Goal: Information Seeking & Learning: Compare options

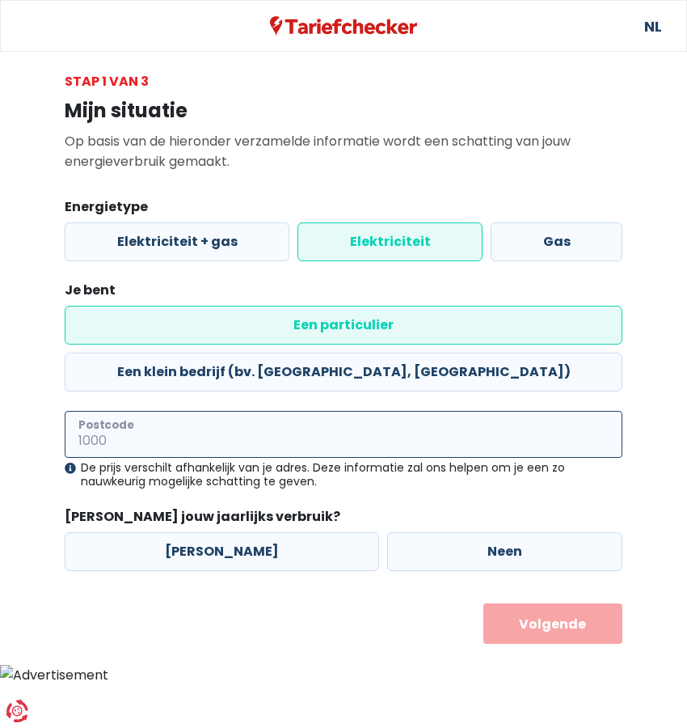
click at [162, 411] on input "Postcode" at bounding box center [344, 434] width 558 height 47
type input "2910"
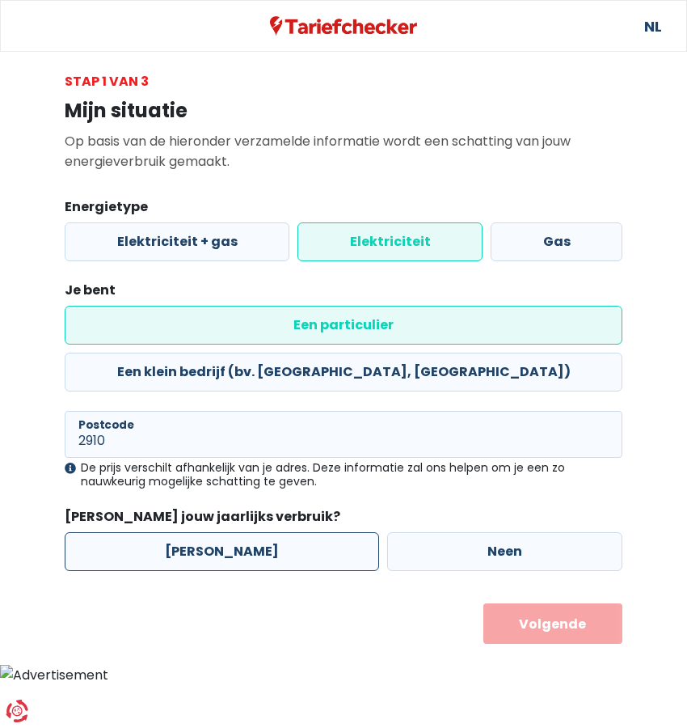
click at [215, 532] on label "[PERSON_NAME]" at bounding box center [222, 551] width 315 height 39
click at [215, 532] on input "[PERSON_NAME]" at bounding box center [222, 551] width 315 height 39
radio input "true"
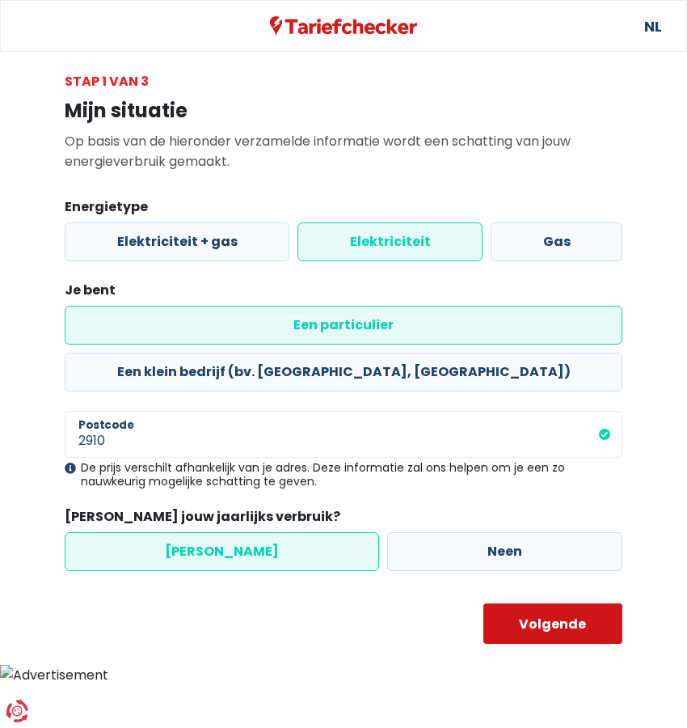
click at [539, 603] on button "Volgende" at bounding box center [554, 623] width 140 height 40
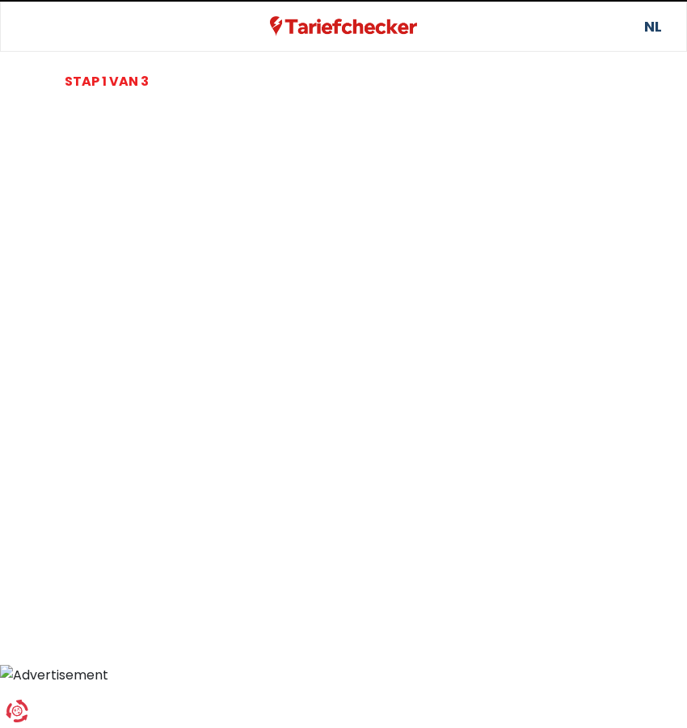
select select
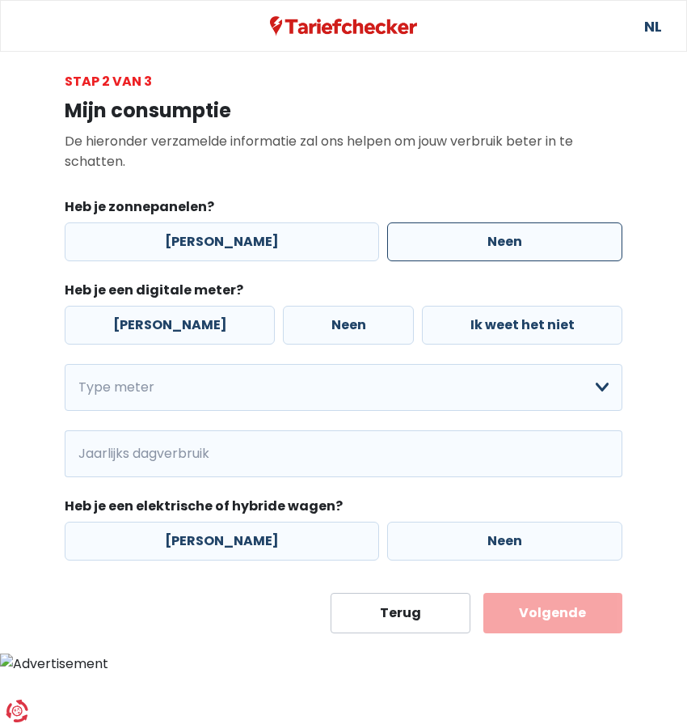
click at [472, 235] on label "Neen" at bounding box center [504, 241] width 235 height 39
click at [472, 235] on input "Neen" at bounding box center [504, 241] width 235 height 39
radio input "true"
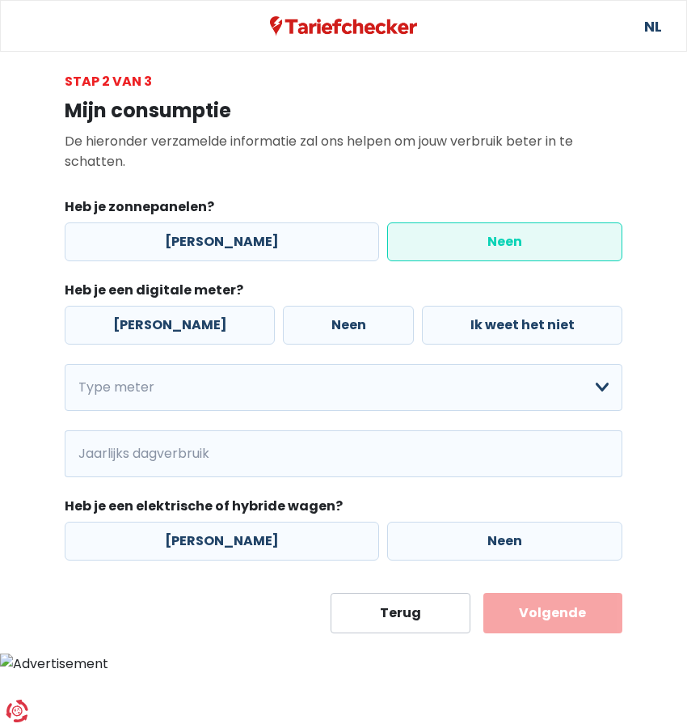
drag, startPoint x: 116, startPoint y: 321, endPoint x: 129, endPoint y: 356, distance: 37.4
click at [117, 321] on label "[PERSON_NAME]" at bounding box center [170, 325] width 210 height 39
click at [117, 321] on input "[PERSON_NAME]" at bounding box center [170, 325] width 210 height 39
radio input "true"
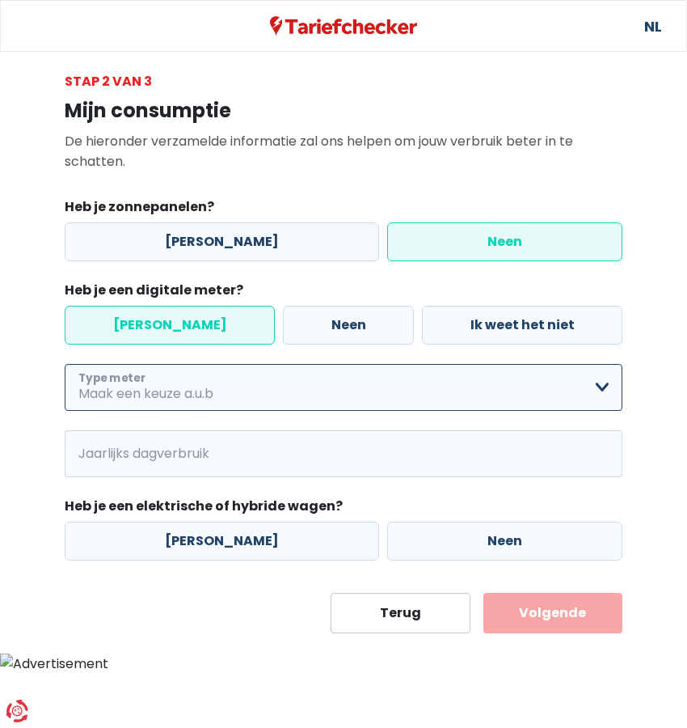
select select "day_single_rate_exclusive_night"
click option "Enkelvoudig + uitsluitend nachttarief" at bounding box center [0, 0] width 0 height 0
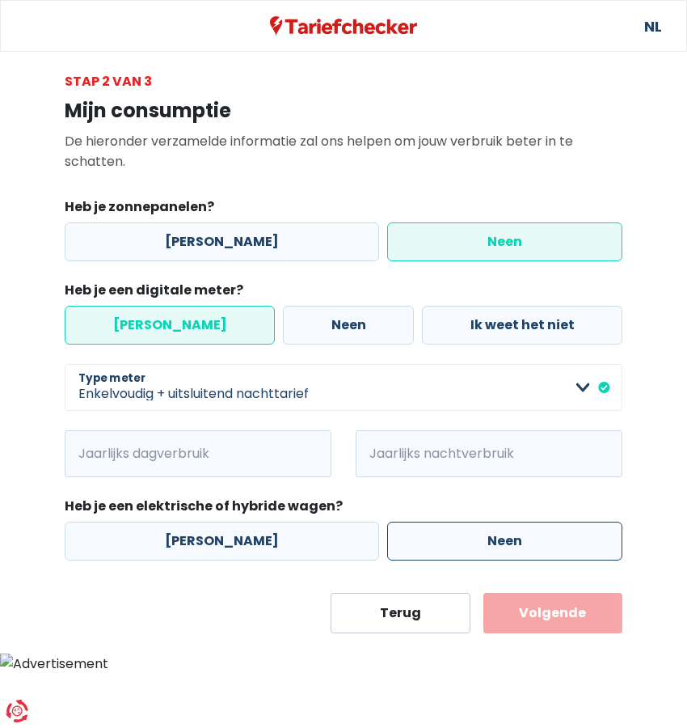
click at [490, 537] on label "Neen" at bounding box center [504, 541] width 235 height 39
click at [490, 537] on input "Neen" at bounding box center [504, 541] width 235 height 39
radio input "true"
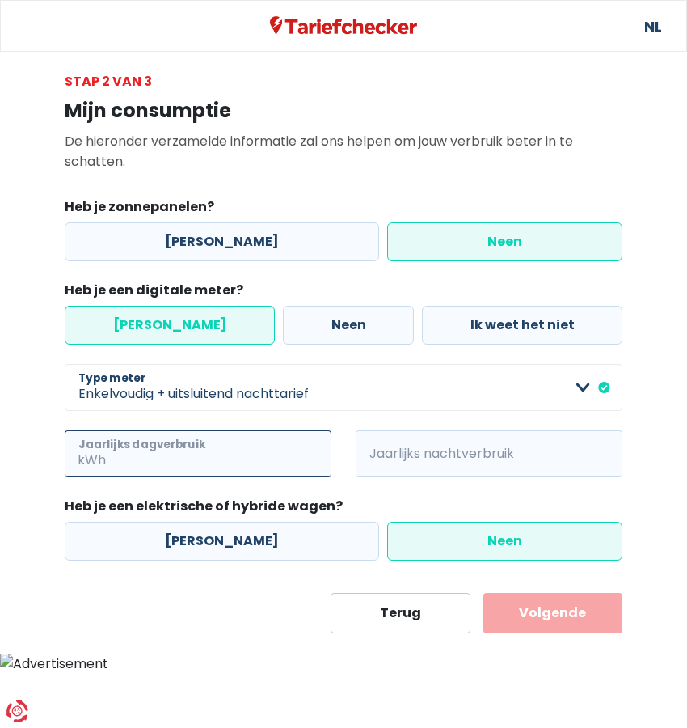
click at [200, 455] on input "Jaarlijks dagverbruik" at bounding box center [220, 453] width 222 height 47
type input "960"
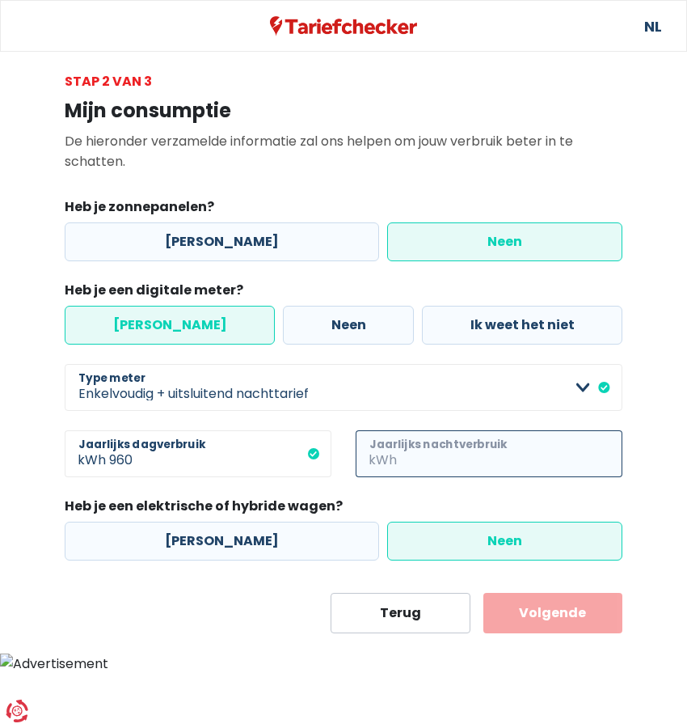
click at [462, 455] on input "Jaarlijks nachtverbruik" at bounding box center [511, 453] width 222 height 47
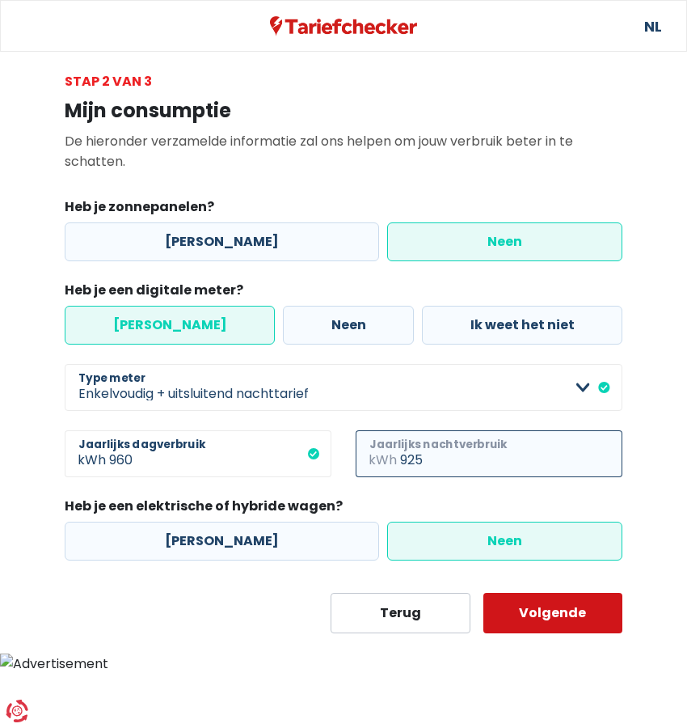
type input "925"
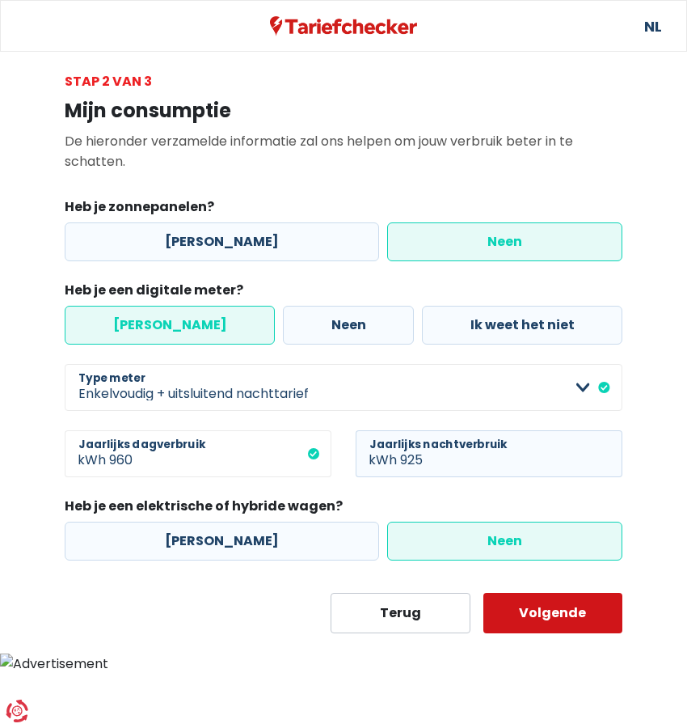
click at [556, 613] on button "Volgende" at bounding box center [554, 613] width 140 height 40
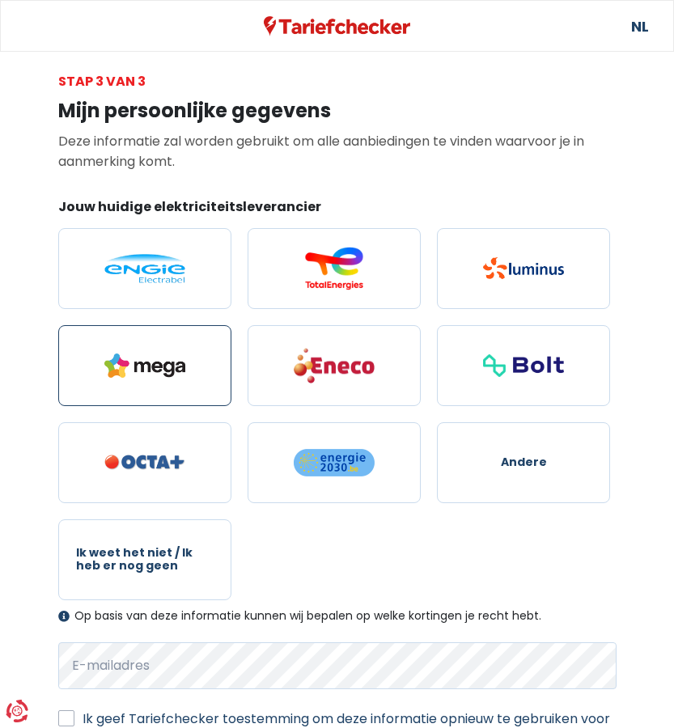
click at [125, 362] on img at bounding box center [144, 365] width 81 height 24
click at [125, 362] on input "radio" at bounding box center [144, 365] width 173 height 81
radio input "true"
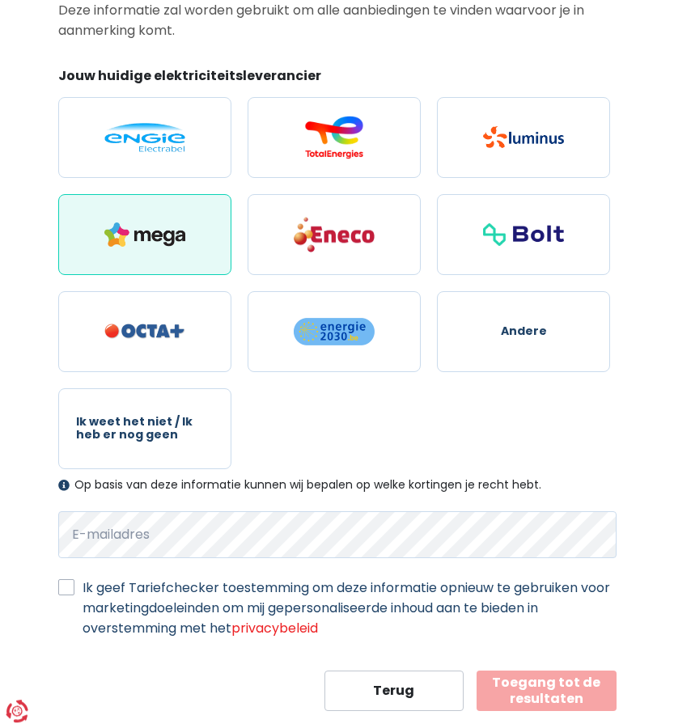
scroll to position [154, 0]
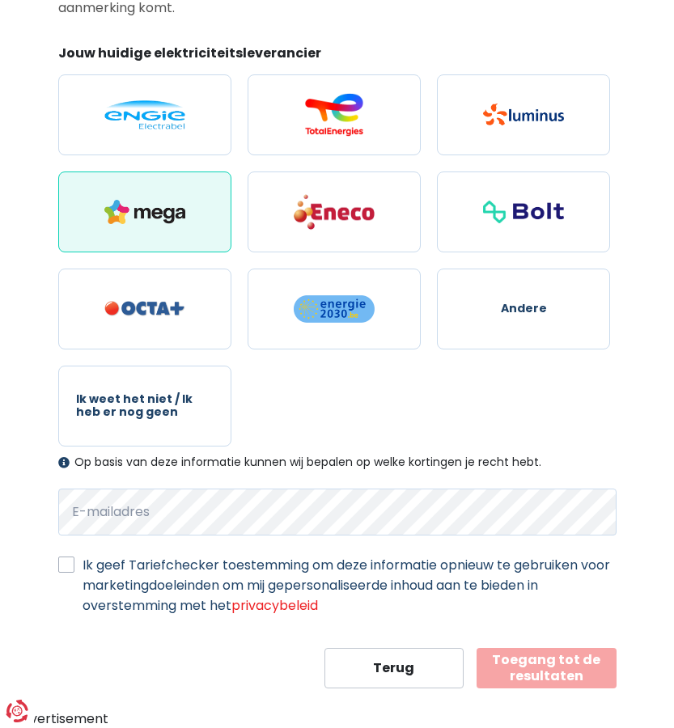
click at [554, 664] on button "Toegang tot de resultaten" at bounding box center [546, 668] width 140 height 40
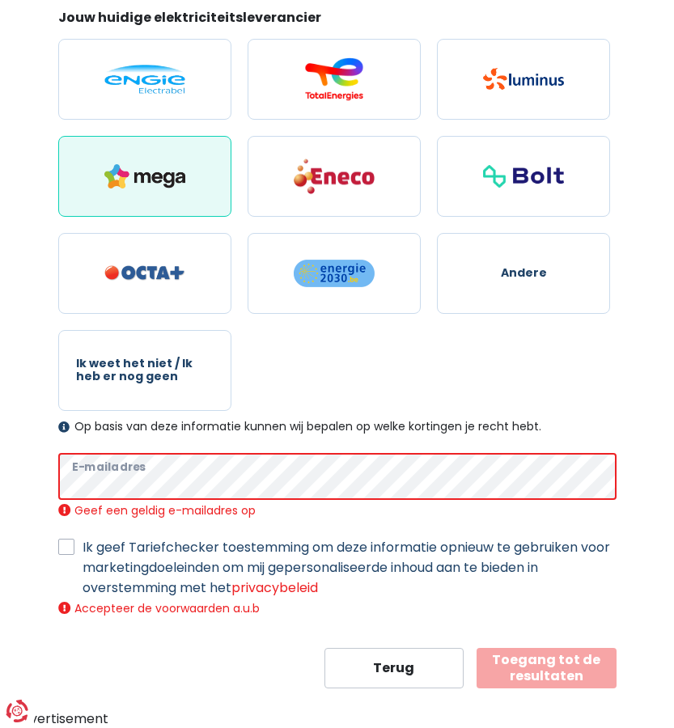
scroll to position [171, 0]
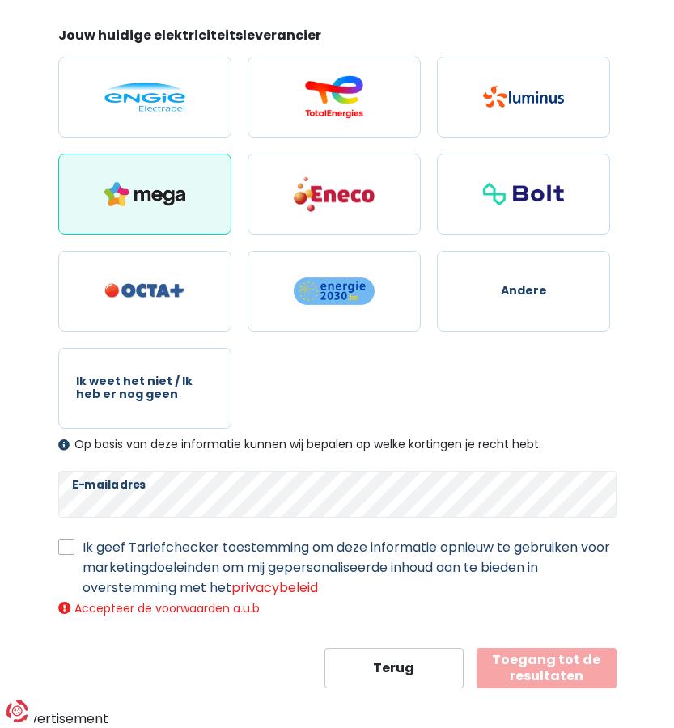
click at [82, 540] on label "Ik geef Tariefchecker toestemming om deze informatie opnieuw te gebruiken voor …" at bounding box center [349, 567] width 534 height 61
click at [66, 540] on input "Ik geef Tariefchecker toestemming om deze informatie opnieuw te gebruiken voor …" at bounding box center [66, 545] width 16 height 16
checkbox input "true"
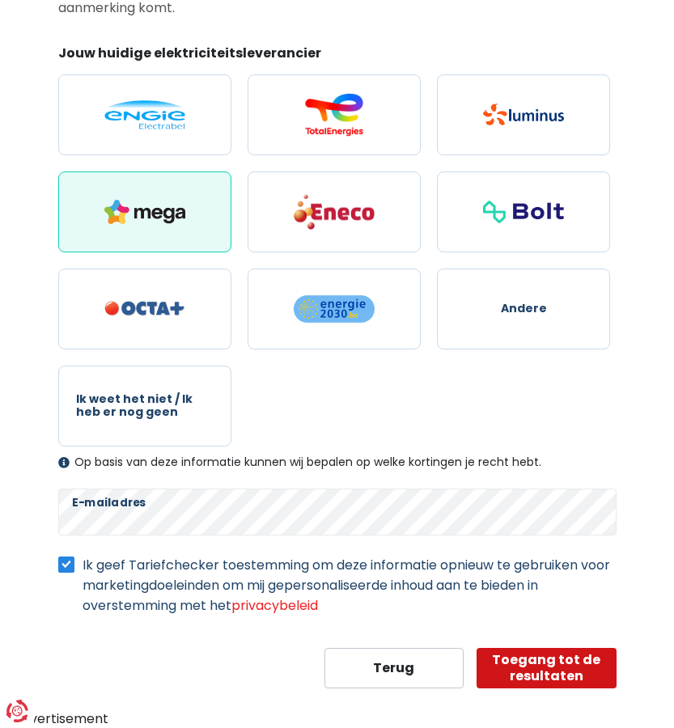
click at [544, 671] on button "Toegang tot de resultaten" at bounding box center [546, 668] width 140 height 40
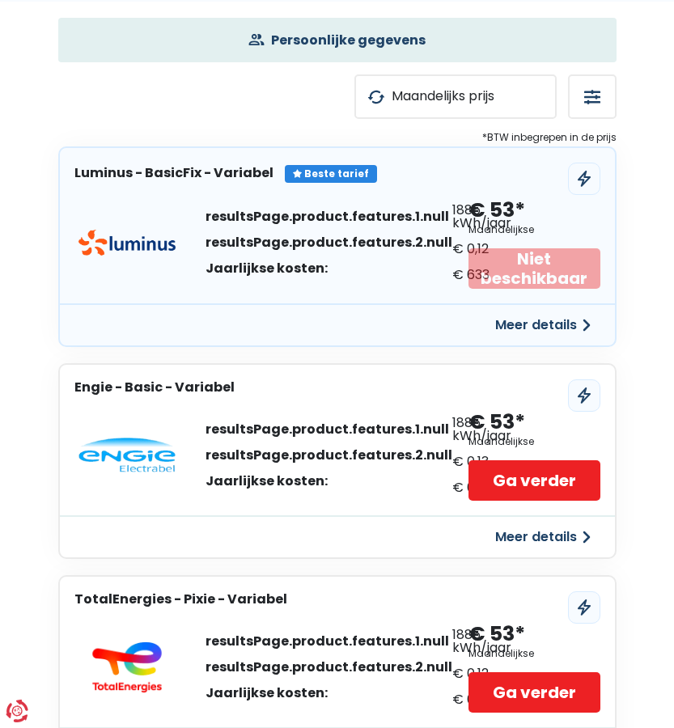
scroll to position [82, 0]
